Goal: Leave review/rating: Share an evaluation or opinion about a product, service, or content

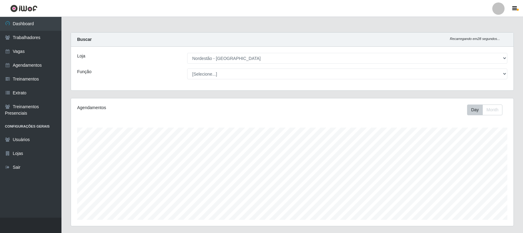
select select "420"
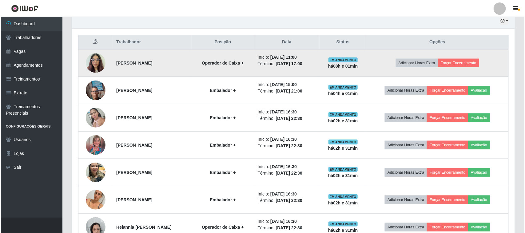
scroll to position [128, 443]
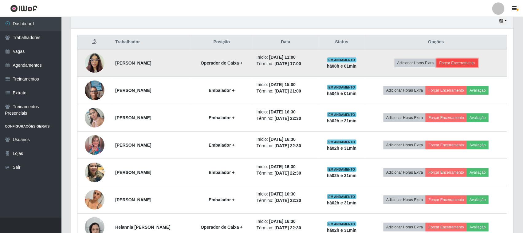
click at [470, 65] on button "Forçar Encerramento" at bounding box center [457, 63] width 41 height 9
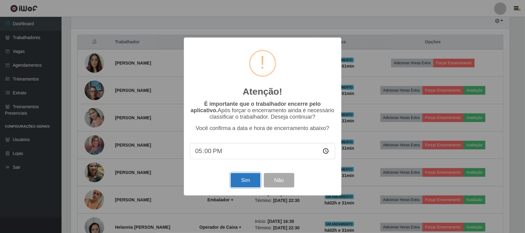
click at [251, 179] on button "Sim" at bounding box center [246, 180] width 30 height 14
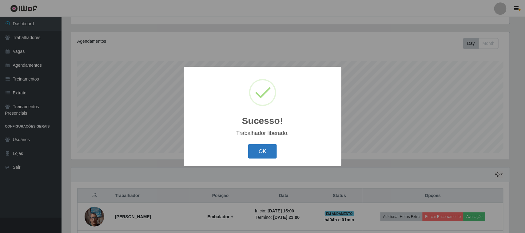
click at [260, 154] on button "OK" at bounding box center [262, 151] width 29 height 14
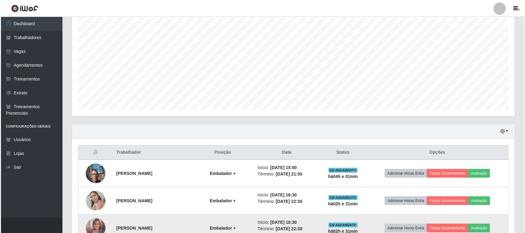
scroll to position [182, 0]
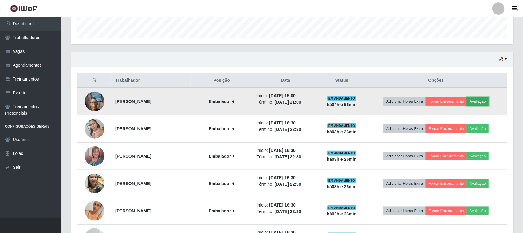
click at [486, 103] on button "Avaliação" at bounding box center [478, 101] width 22 height 9
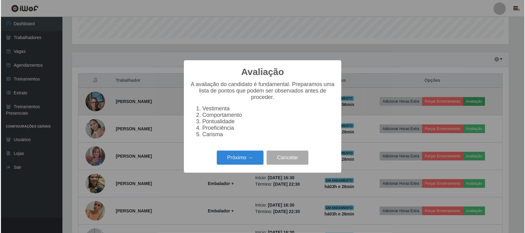
scroll to position [128, 438]
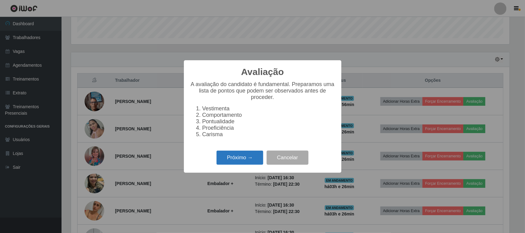
click at [239, 160] on button "Próximo →" at bounding box center [239, 158] width 47 height 14
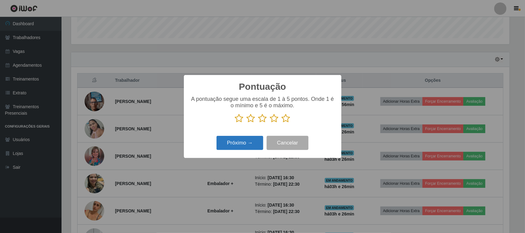
scroll to position [307213, 306902]
click at [285, 119] on icon at bounding box center [286, 118] width 9 height 9
click at [282, 123] on input "radio" at bounding box center [282, 123] width 0 height 0
click at [215, 136] on div "Próximo → Cancelar" at bounding box center [262, 143] width 145 height 18
click at [248, 144] on button "Próximo →" at bounding box center [239, 143] width 47 height 14
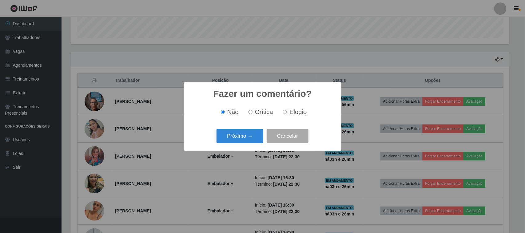
click at [296, 107] on div "Não Crítica Elogio" at bounding box center [262, 112] width 145 height 18
click at [298, 112] on span "Elogio" at bounding box center [297, 111] width 17 height 7
click at [287, 112] on input "Elogio" at bounding box center [285, 112] width 4 height 4
radio input "true"
click at [247, 127] on div "Fazer um comentário? × Não Crítica Elogio Próximo → Cancelar" at bounding box center [262, 116] width 157 height 69
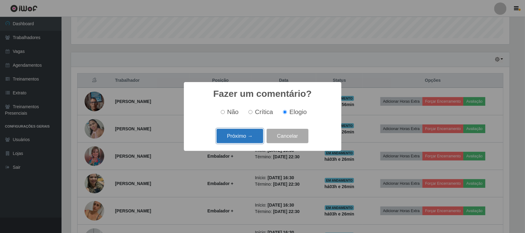
click at [244, 132] on button "Próximo →" at bounding box center [239, 136] width 47 height 14
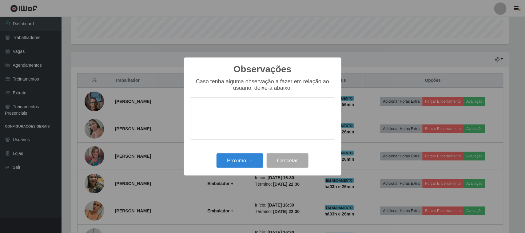
click at [251, 111] on textarea at bounding box center [262, 118] width 145 height 42
type textarea "pontual"
click at [231, 160] on button "Próximo →" at bounding box center [239, 160] width 47 height 14
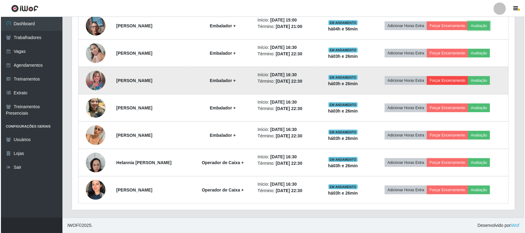
scroll to position [258, 0]
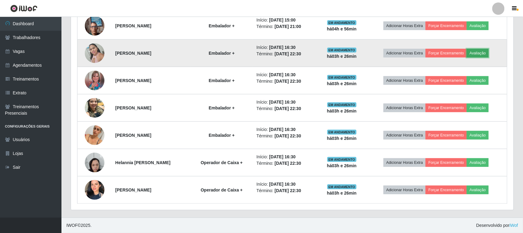
click at [489, 55] on button "Avaliação" at bounding box center [478, 53] width 22 height 9
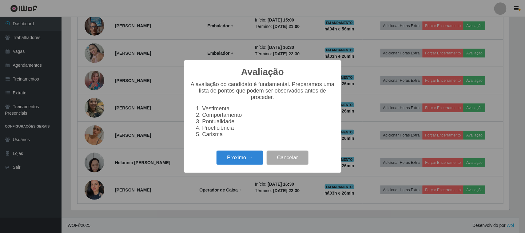
scroll to position [128, 438]
click at [249, 159] on button "Próximo →" at bounding box center [239, 158] width 47 height 14
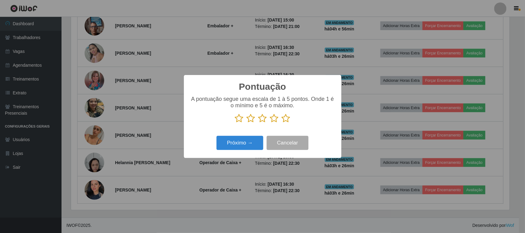
scroll to position [307213, 306902]
click at [284, 120] on icon at bounding box center [286, 118] width 9 height 9
click at [282, 123] on input "radio" at bounding box center [282, 123] width 0 height 0
click at [247, 140] on button "Próximo →" at bounding box center [239, 143] width 47 height 14
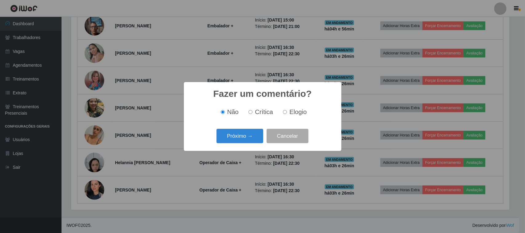
click at [290, 114] on span "Elogio" at bounding box center [297, 111] width 17 height 7
click at [287, 114] on input "Elogio" at bounding box center [285, 112] width 4 height 4
radio input "true"
click at [251, 137] on button "Próximo →" at bounding box center [239, 136] width 47 height 14
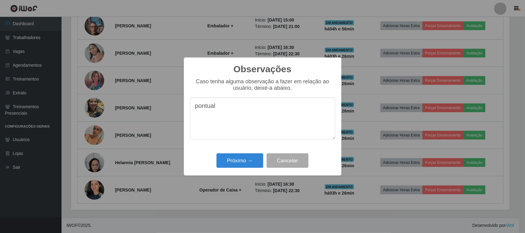
drag, startPoint x: 240, startPoint y: 112, endPoint x: 182, endPoint y: 120, distance: 58.6
click at [182, 120] on div "Observações × Caso tenha alguma observação a fazer em relação ao usuário, deixe…" at bounding box center [262, 116] width 525 height 233
type textarea "pontual"
click at [236, 161] on button "Próximo →" at bounding box center [239, 160] width 47 height 14
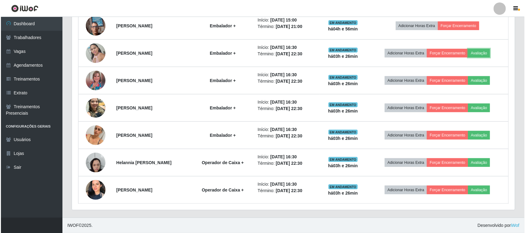
scroll to position [128, 443]
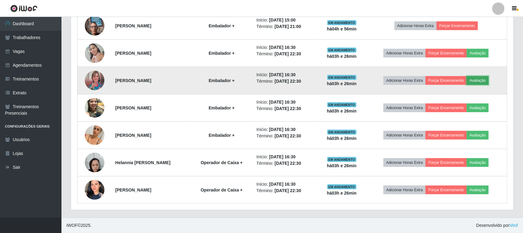
click at [489, 81] on button "Avaliação" at bounding box center [478, 80] width 22 height 9
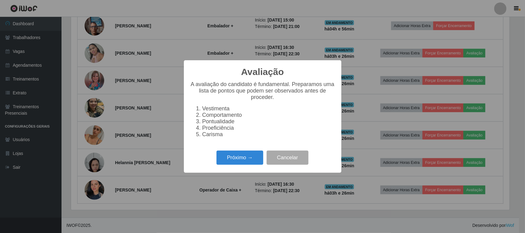
scroll to position [128, 438]
click at [254, 162] on button "Próximo →" at bounding box center [239, 158] width 47 height 14
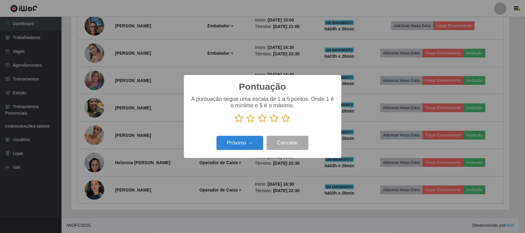
click at [288, 120] on icon at bounding box center [286, 118] width 9 height 9
click at [282, 123] on input "radio" at bounding box center [282, 123] width 0 height 0
click at [241, 154] on div "Pontuação × A pontuação segue uma escala de 1 à 5 pontos. Onde 1 é o mínimo e 5…" at bounding box center [262, 116] width 157 height 83
click at [245, 147] on button "Próximo →" at bounding box center [239, 143] width 47 height 14
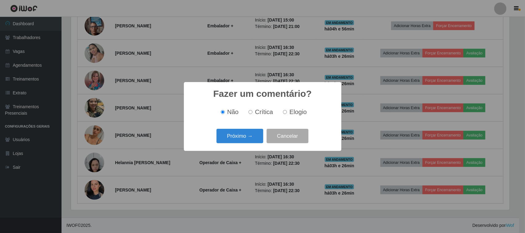
click at [286, 114] on label "Elogio" at bounding box center [293, 111] width 26 height 7
click at [286, 114] on input "Elogio" at bounding box center [285, 112] width 4 height 4
radio input "true"
click at [253, 133] on button "Próximo →" at bounding box center [239, 136] width 47 height 14
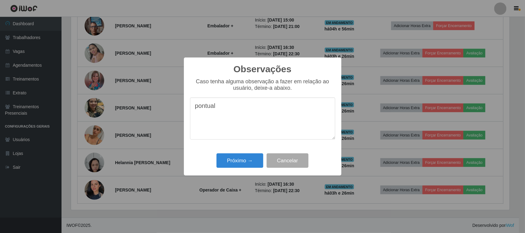
type textarea "pontual"
click at [252, 152] on div "Observações × Caso tenha alguma observação a fazer em relação ao usuário, deixe…" at bounding box center [262, 116] width 157 height 118
click at [249, 162] on button "Próximo →" at bounding box center [239, 160] width 47 height 14
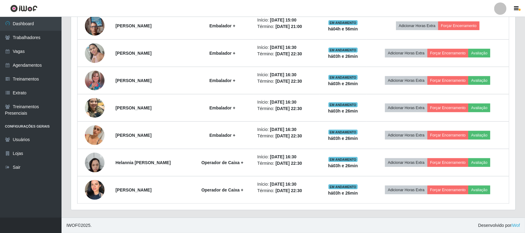
scroll to position [128, 443]
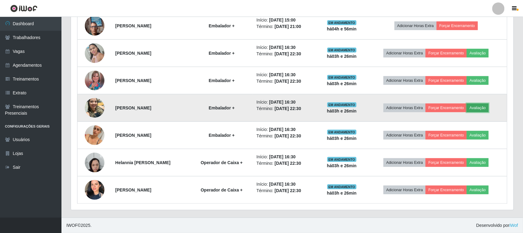
click at [483, 108] on button "Avaliação" at bounding box center [478, 108] width 22 height 9
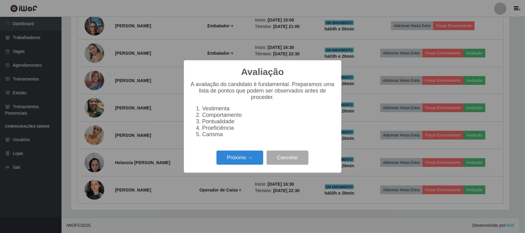
scroll to position [128, 438]
click at [231, 163] on button "Próximo →" at bounding box center [239, 158] width 47 height 14
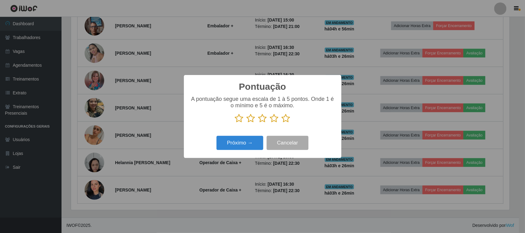
click at [286, 118] on icon at bounding box center [286, 118] width 9 height 9
click at [282, 123] on input "radio" at bounding box center [282, 123] width 0 height 0
click at [250, 145] on button "Próximo →" at bounding box center [239, 143] width 47 height 14
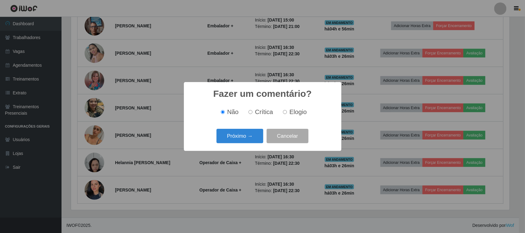
click at [287, 114] on label "Elogio" at bounding box center [293, 111] width 26 height 7
click at [287, 114] on input "Elogio" at bounding box center [285, 112] width 4 height 4
radio input "true"
click at [256, 135] on button "Próximo →" at bounding box center [239, 136] width 47 height 14
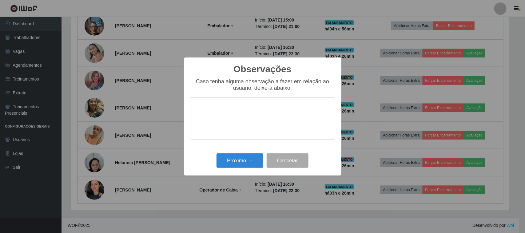
click at [284, 117] on textarea at bounding box center [262, 118] width 145 height 42
type textarea "pontual"
click at [246, 154] on button "Próximo →" at bounding box center [239, 160] width 47 height 14
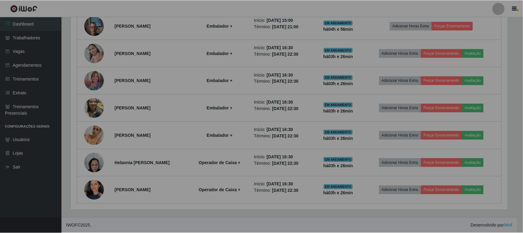
scroll to position [128, 443]
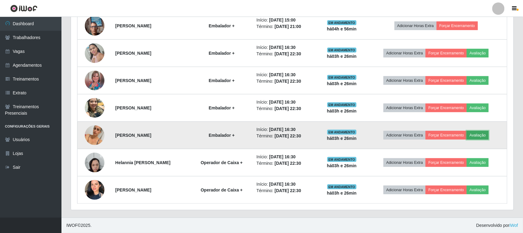
click at [482, 133] on button "Avaliação" at bounding box center [478, 135] width 22 height 9
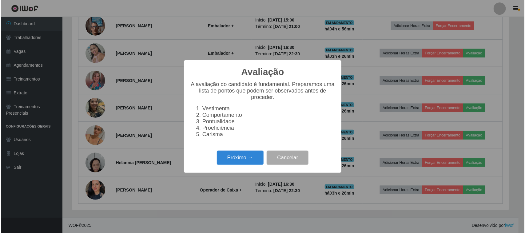
scroll to position [0, 0]
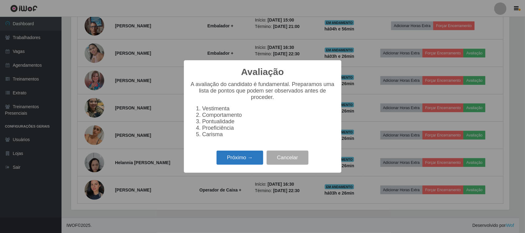
click at [246, 159] on button "Próximo →" at bounding box center [239, 158] width 47 height 14
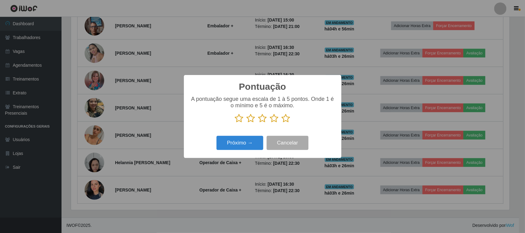
click at [289, 122] on icon at bounding box center [286, 118] width 9 height 9
click at [282, 123] on input "radio" at bounding box center [282, 123] width 0 height 0
click at [239, 148] on button "Próximo →" at bounding box center [239, 143] width 47 height 14
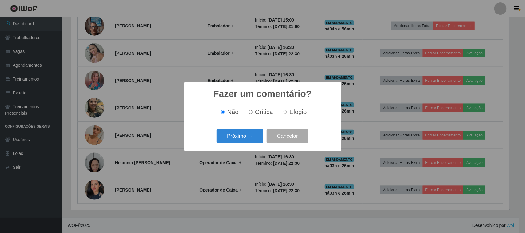
click at [290, 115] on span "Elogio" at bounding box center [297, 111] width 17 height 7
click at [287, 114] on input "Elogio" at bounding box center [285, 112] width 4 height 4
radio input "true"
click at [261, 132] on button "Próximo →" at bounding box center [239, 136] width 47 height 14
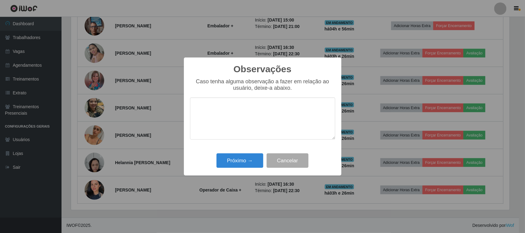
click at [283, 113] on textarea at bounding box center [262, 118] width 145 height 42
type textarea "pontual"
click at [253, 156] on button "Próximo →" at bounding box center [239, 160] width 47 height 14
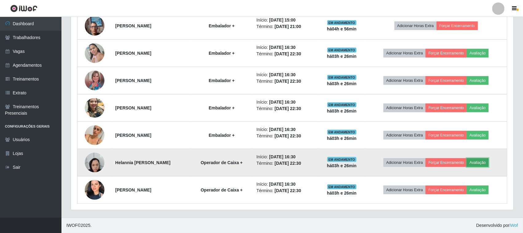
click at [483, 163] on button "Avaliação" at bounding box center [478, 162] width 22 height 9
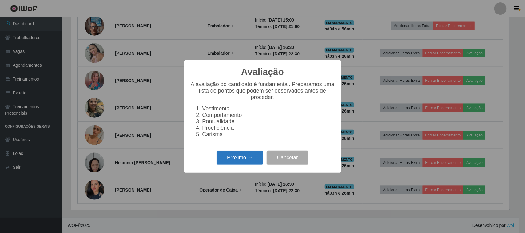
click at [251, 164] on button "Próximo →" at bounding box center [239, 158] width 47 height 14
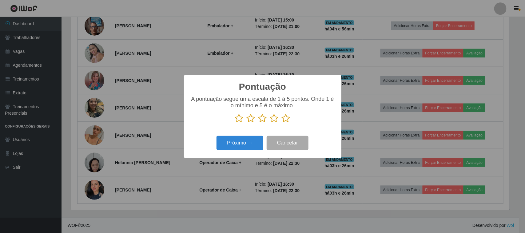
click at [286, 119] on icon at bounding box center [286, 118] width 9 height 9
click at [282, 123] on input "radio" at bounding box center [282, 123] width 0 height 0
click at [242, 142] on button "Próximo →" at bounding box center [239, 143] width 47 height 14
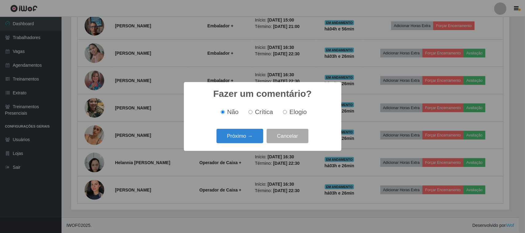
click at [285, 116] on label "Elogio" at bounding box center [293, 111] width 26 height 7
click at [285, 114] on input "Elogio" at bounding box center [285, 112] width 4 height 4
radio input "true"
click at [243, 139] on button "Próximo →" at bounding box center [239, 136] width 47 height 14
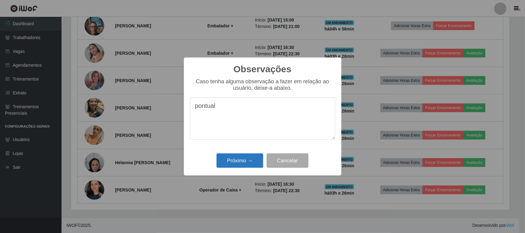
type textarea "pontual"
click at [238, 162] on button "Próximo →" at bounding box center [239, 160] width 47 height 14
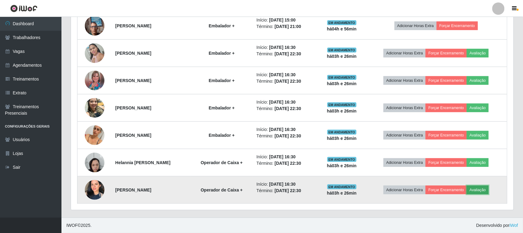
click at [478, 188] on button "Avaliação" at bounding box center [478, 190] width 22 height 9
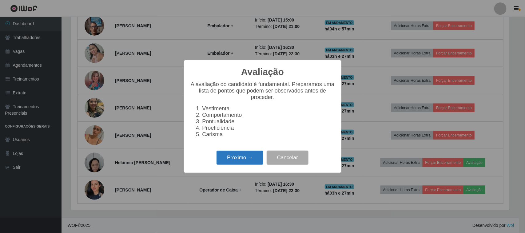
click at [252, 165] on button "Próximo →" at bounding box center [239, 158] width 47 height 14
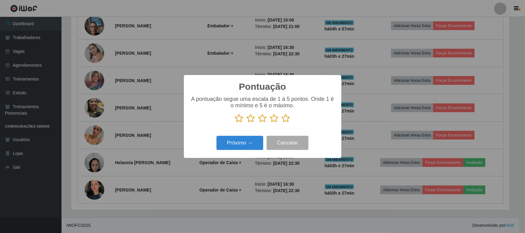
click at [283, 121] on icon at bounding box center [286, 118] width 9 height 9
click at [282, 123] on input "radio" at bounding box center [282, 123] width 0 height 0
click at [256, 140] on button "Próximo →" at bounding box center [239, 143] width 47 height 14
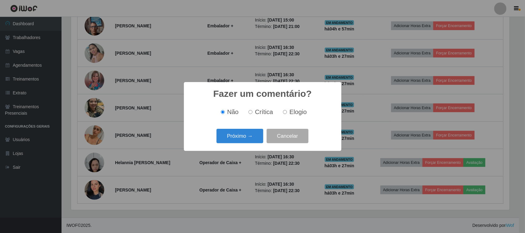
click at [287, 114] on label "Elogio" at bounding box center [293, 111] width 26 height 7
click at [287, 114] on input "Elogio" at bounding box center [285, 112] width 4 height 4
radio input "true"
click at [255, 137] on button "Próximo →" at bounding box center [239, 136] width 47 height 14
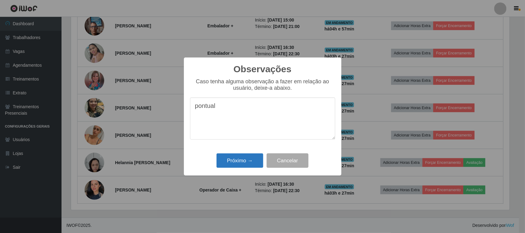
type textarea "pontual"
click at [247, 160] on button "Próximo →" at bounding box center [239, 160] width 47 height 14
